Goal: Information Seeking & Learning: Learn about a topic

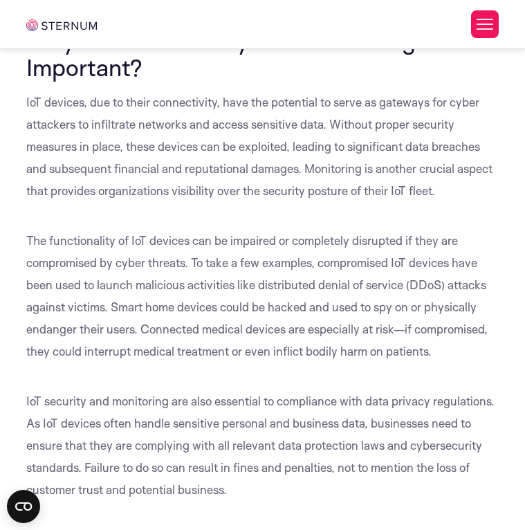
scroll to position [797, 0]
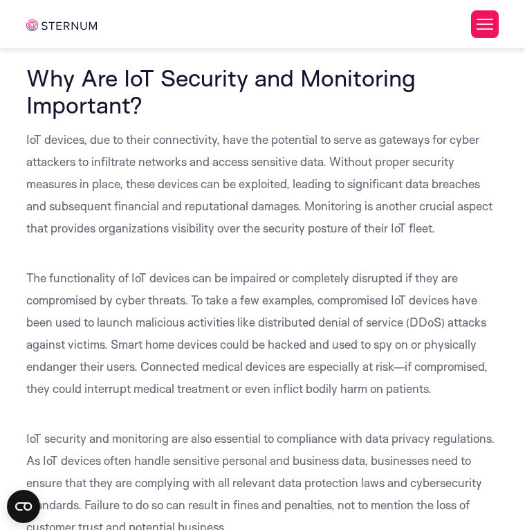
click at [0, 0] on link "Best Practices for Managing IoT Device Security" at bounding box center [0, 0] width 0 height 0
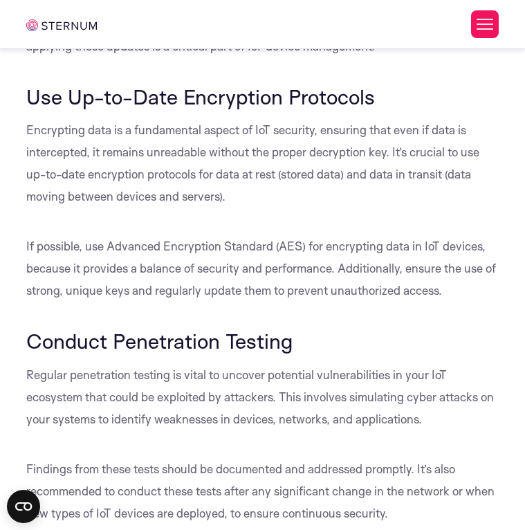
scroll to position [6950, 0]
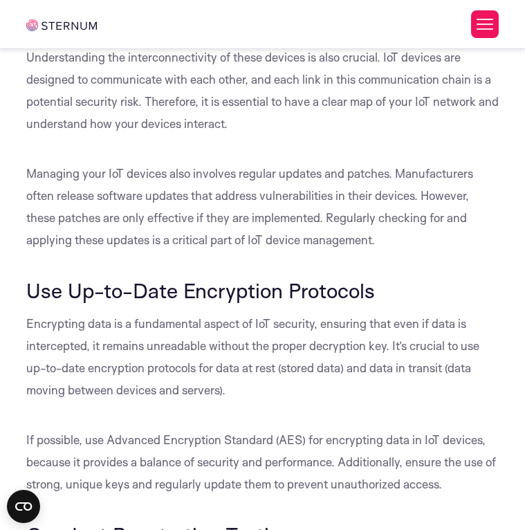
click at [0, 0] on li "What Is IoT Security?" at bounding box center [0, 0] width 0 height 0
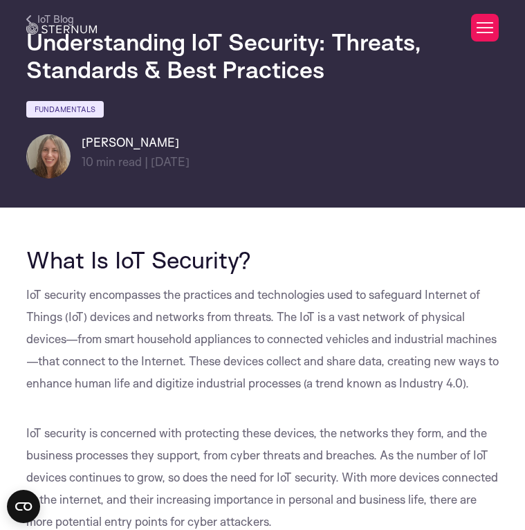
scroll to position [0, 0]
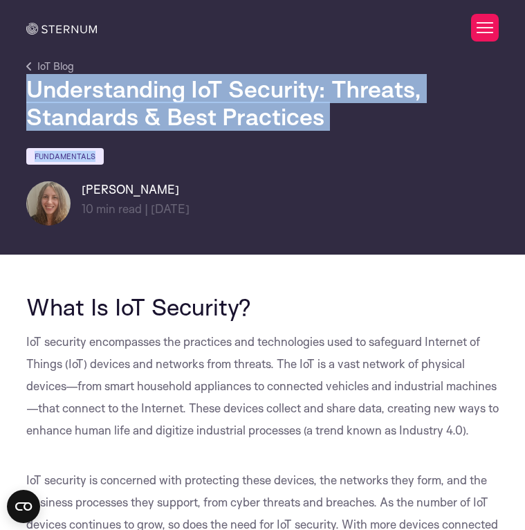
drag, startPoint x: 294, startPoint y: 343, endPoint x: 39, endPoint y: 152, distance: 318.3
click at [39, 152] on div "Understanding IoT Security: Threats, Standards & Best Practices Fundamentals [P…" at bounding box center [262, 150] width 493 height 151
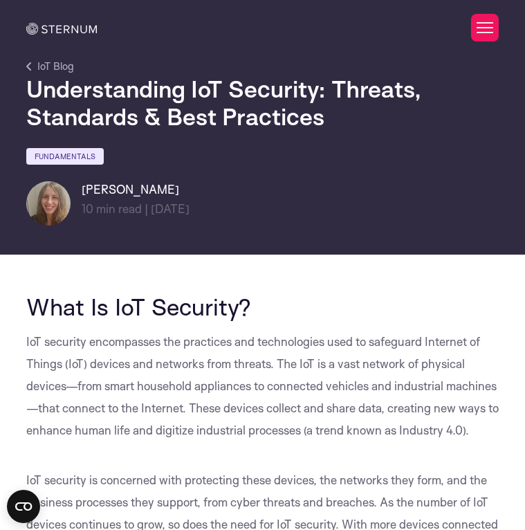
click at [270, 226] on div "Understanding IoT Security: Threats, Standards & Best Practices Fundamentals [P…" at bounding box center [262, 150] width 493 height 151
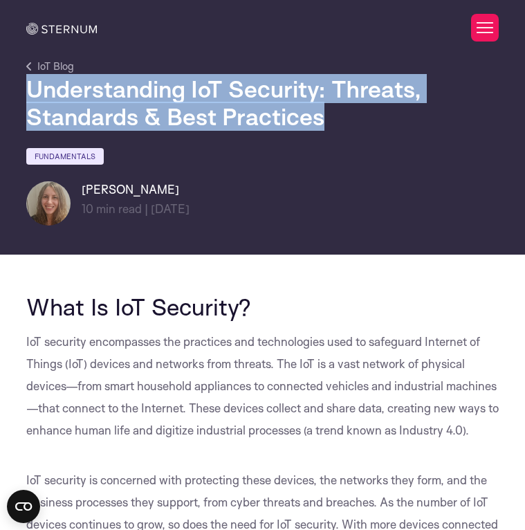
drag, startPoint x: 231, startPoint y: 302, endPoint x: 30, endPoint y: 155, distance: 249.6
click at [30, 130] on h1 "Understanding IoT Security: Threats, Standards & Best Practices" at bounding box center [262, 102] width 473 height 55
copy h1 "Understanding IoT Security: Threats, Standards & Best Practices"
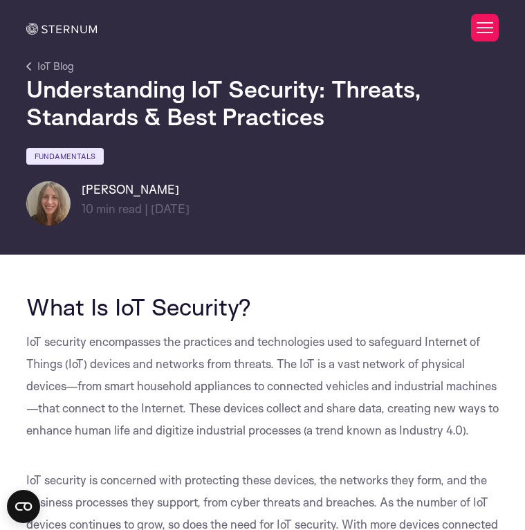
click at [344, 170] on div "Fundamentals" at bounding box center [262, 159] width 473 height 24
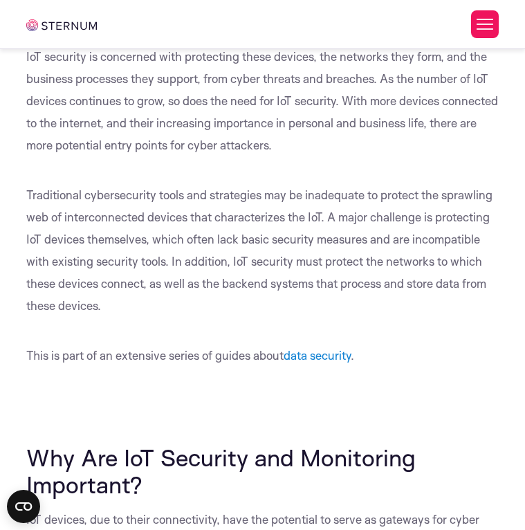
scroll to position [479, 0]
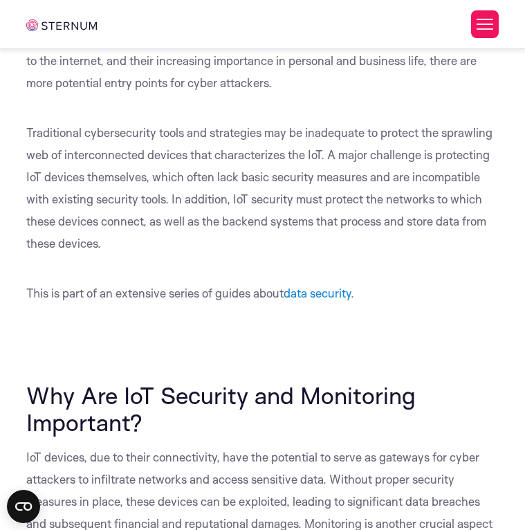
click at [0, 0] on link "Best Practices for Managing IoT Device Security" at bounding box center [0, 0] width 0 height 0
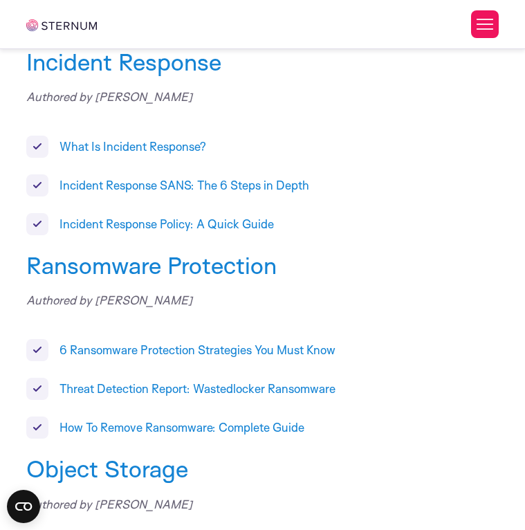
scroll to position [9649, 0]
